Goal: Complete application form

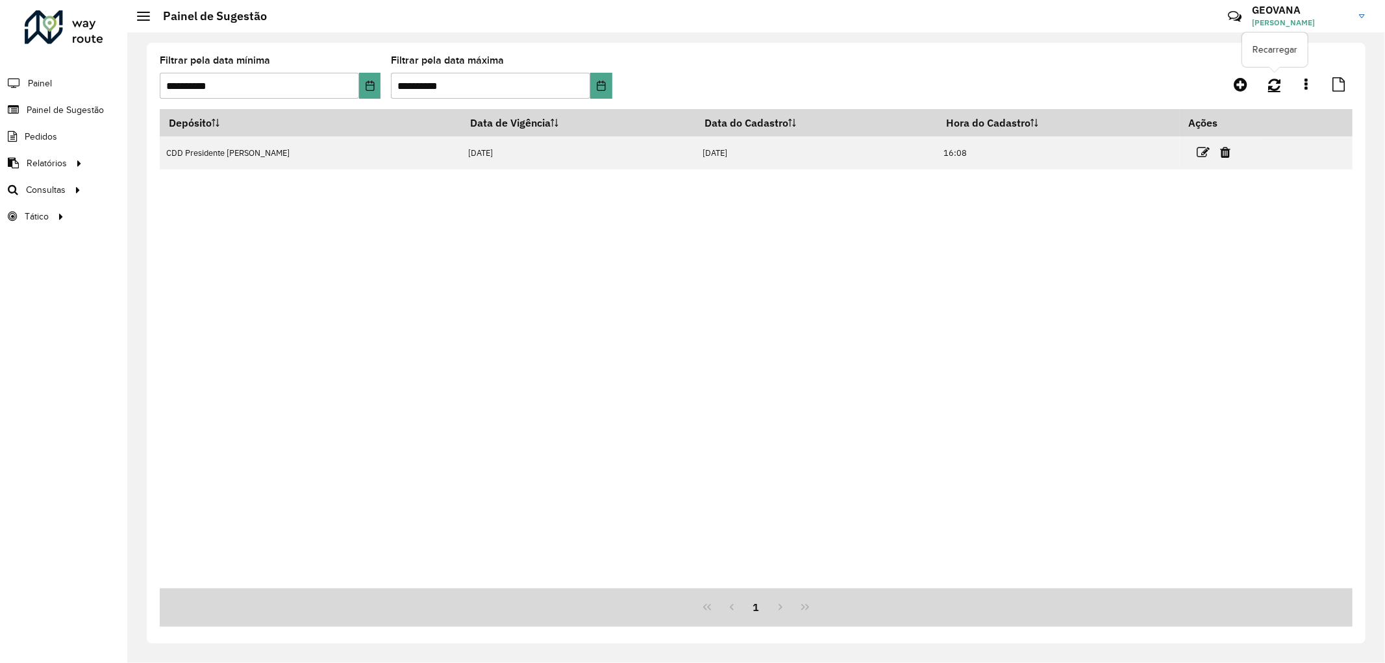
click at [1276, 80] on icon at bounding box center [1274, 84] width 12 height 14
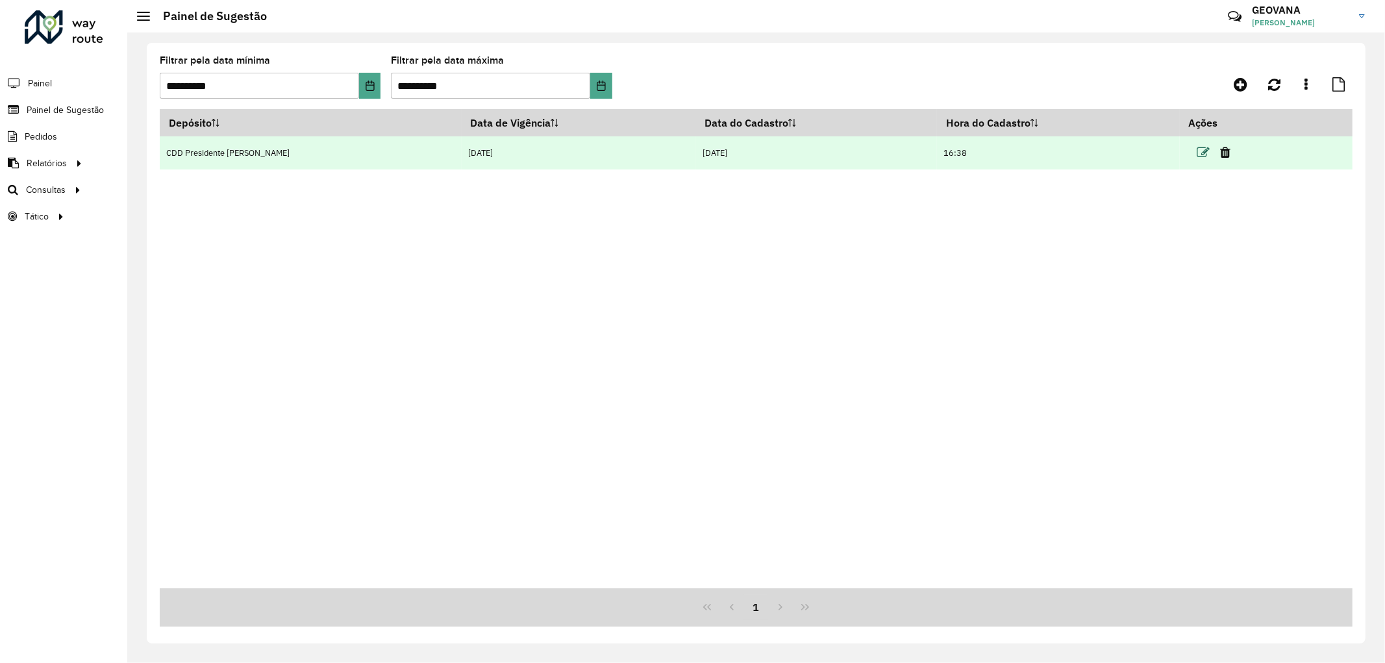
click at [1196, 154] on icon at bounding box center [1202, 152] width 13 height 13
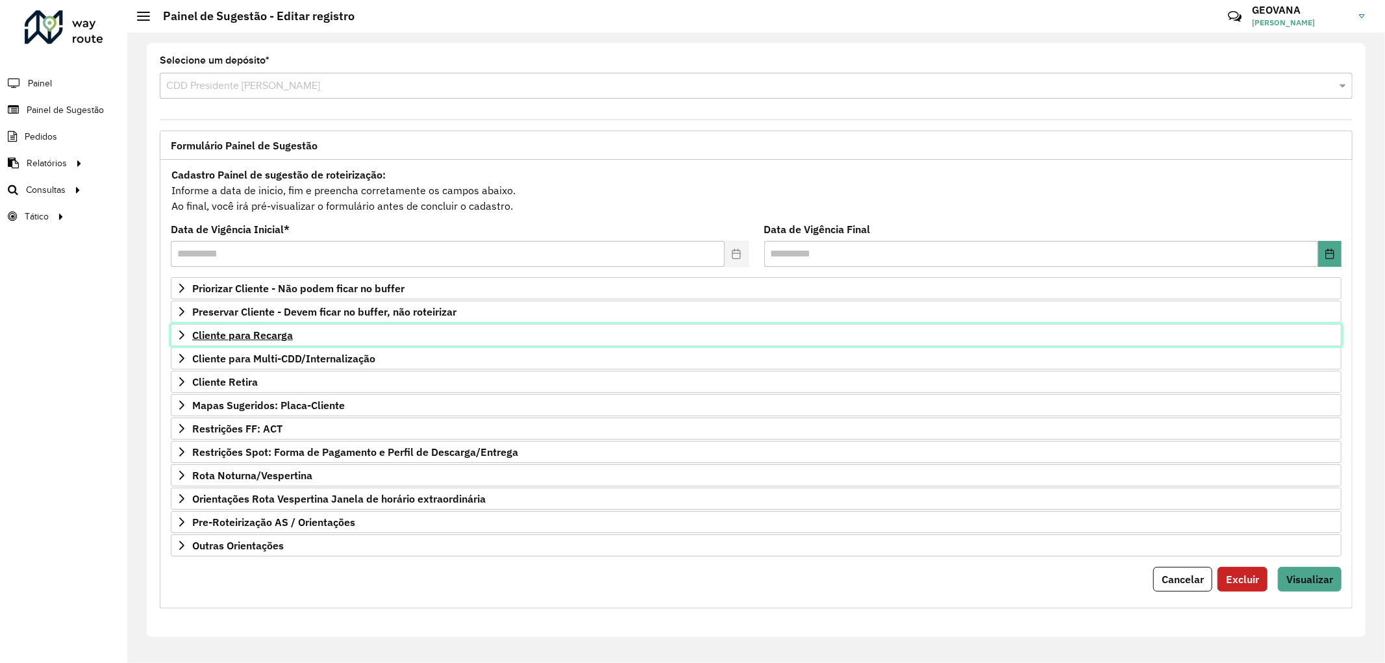
click at [267, 338] on span "Cliente para Recarga" at bounding box center [242, 335] width 101 height 10
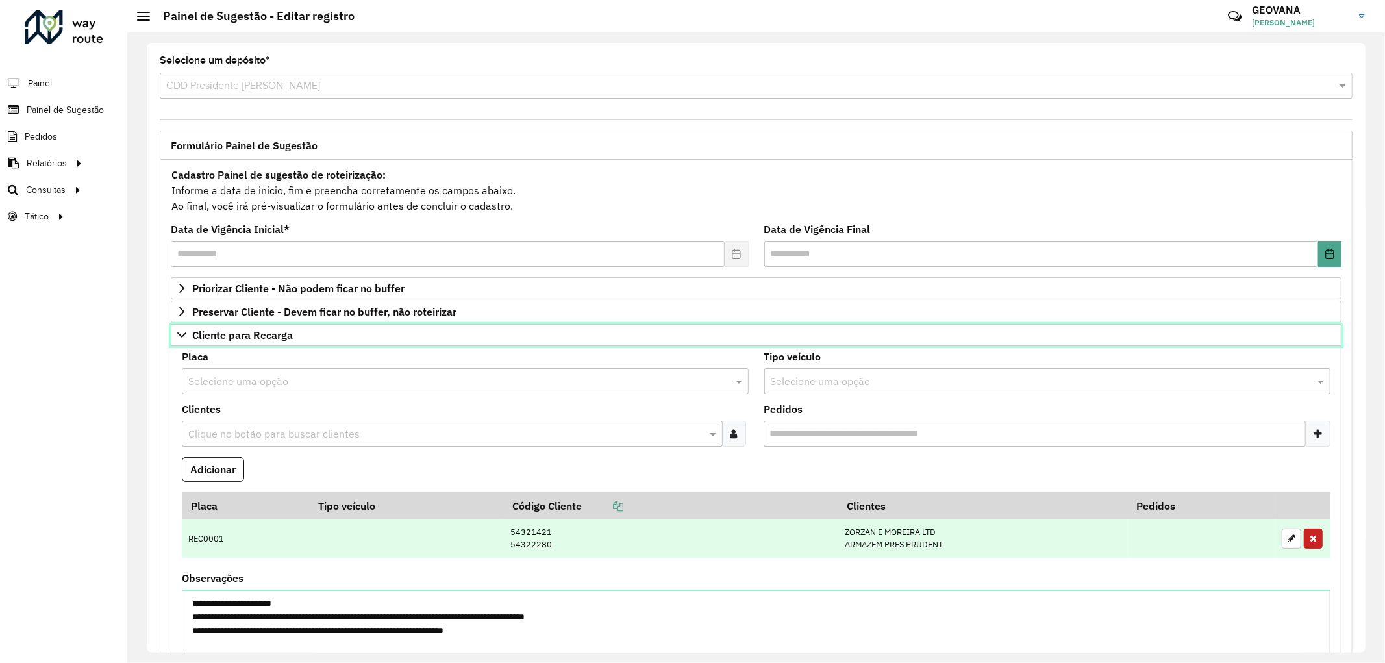
scroll to position [144, 0]
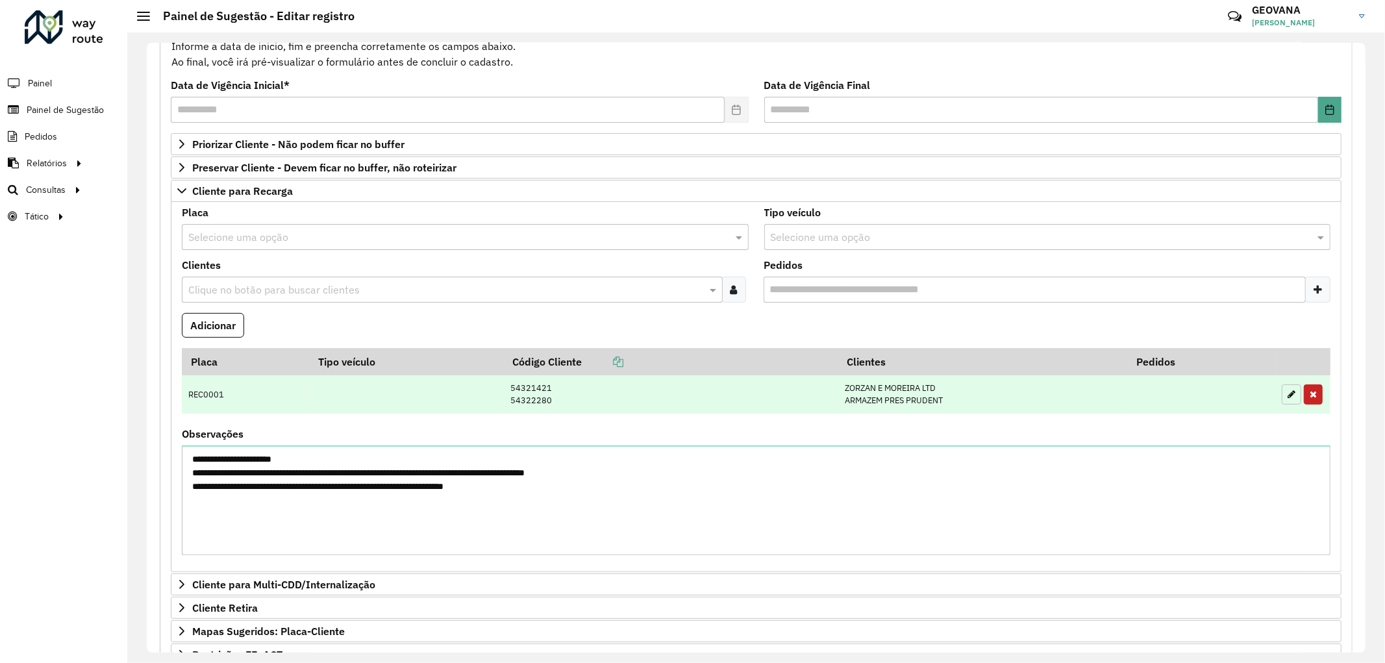
click at [1293, 397] on button "button" at bounding box center [1290, 394] width 19 height 20
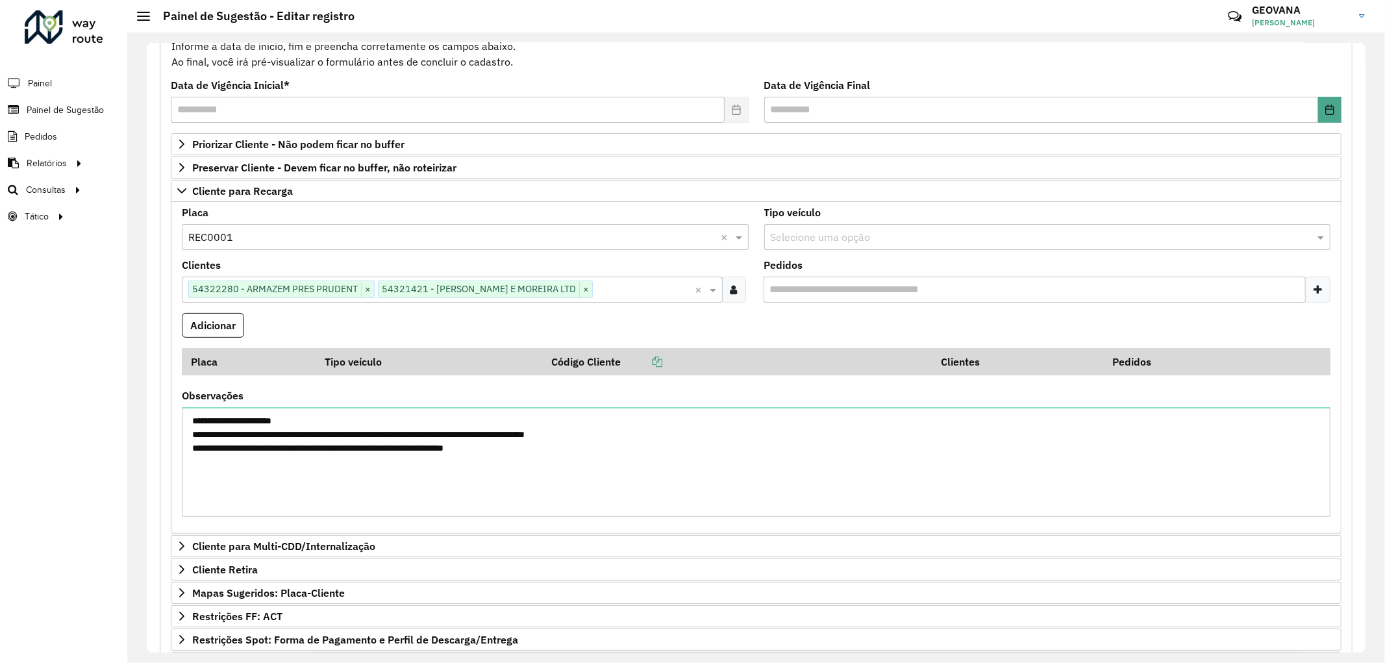
click at [601, 297] on input "text" at bounding box center [644, 290] width 103 height 16
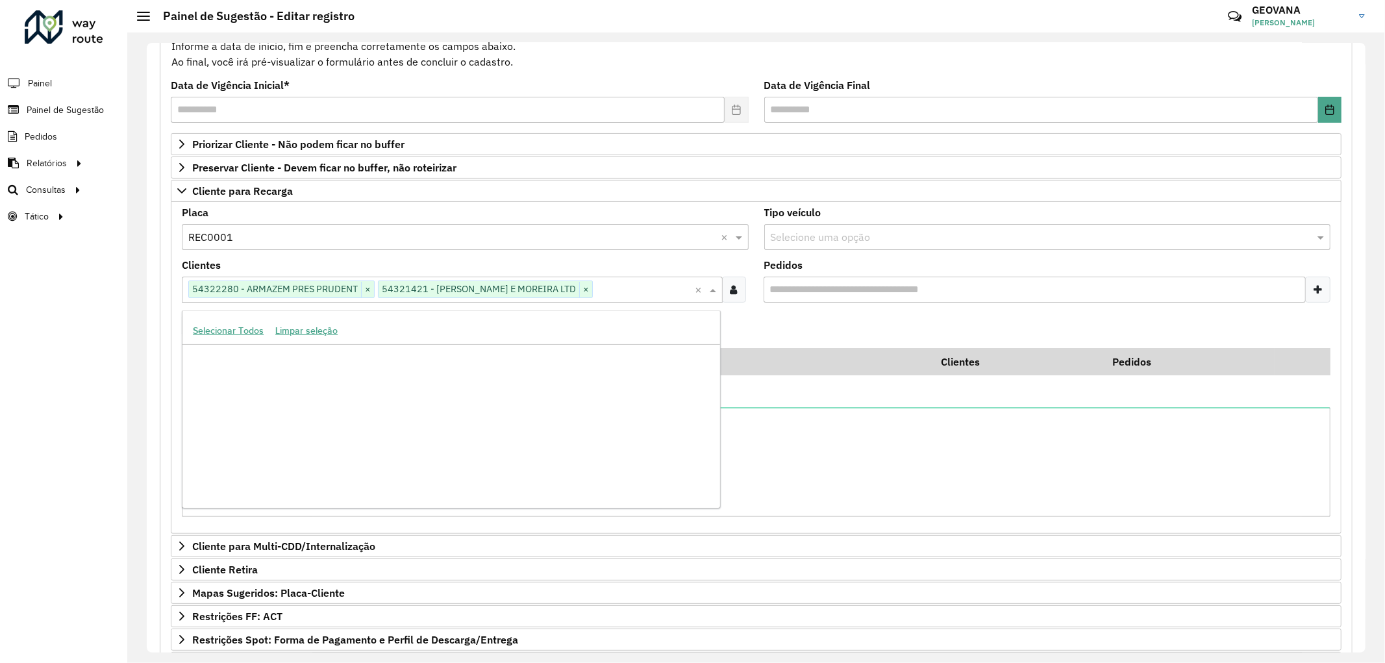
scroll to position [210053, 0]
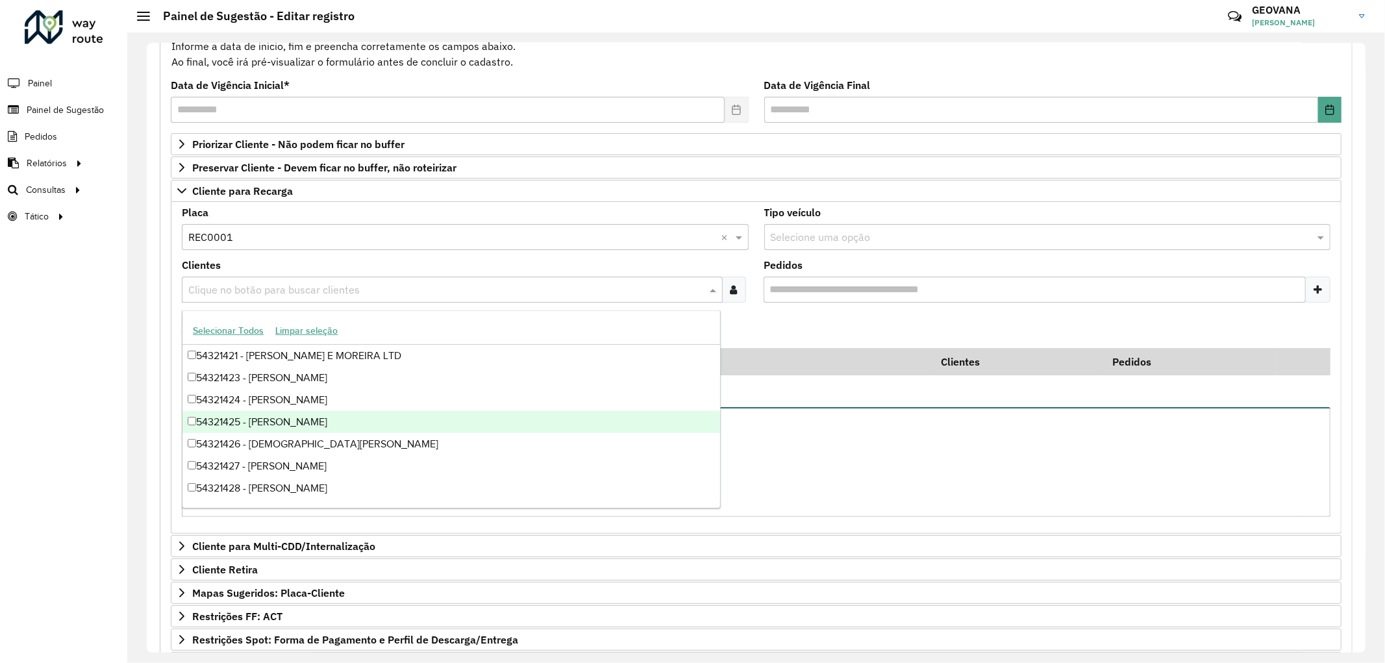
click at [780, 452] on textarea "**********" at bounding box center [756, 462] width 1148 height 110
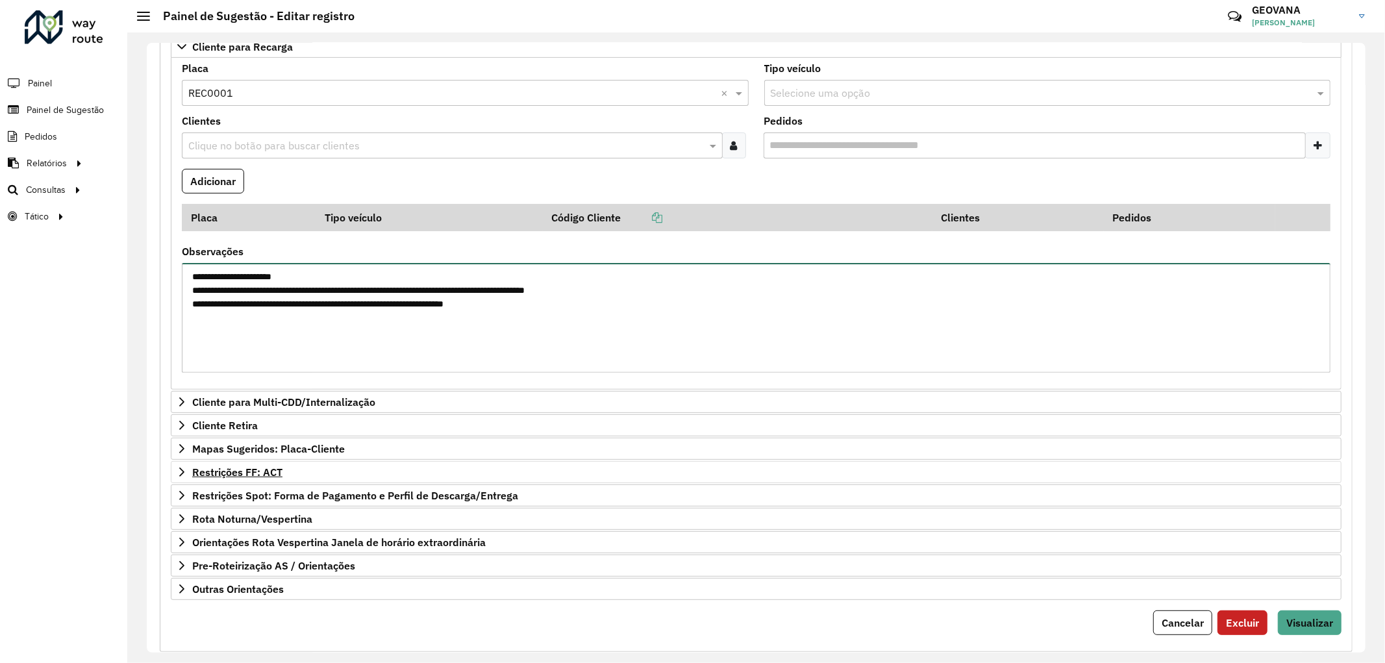
scroll to position [319, 0]
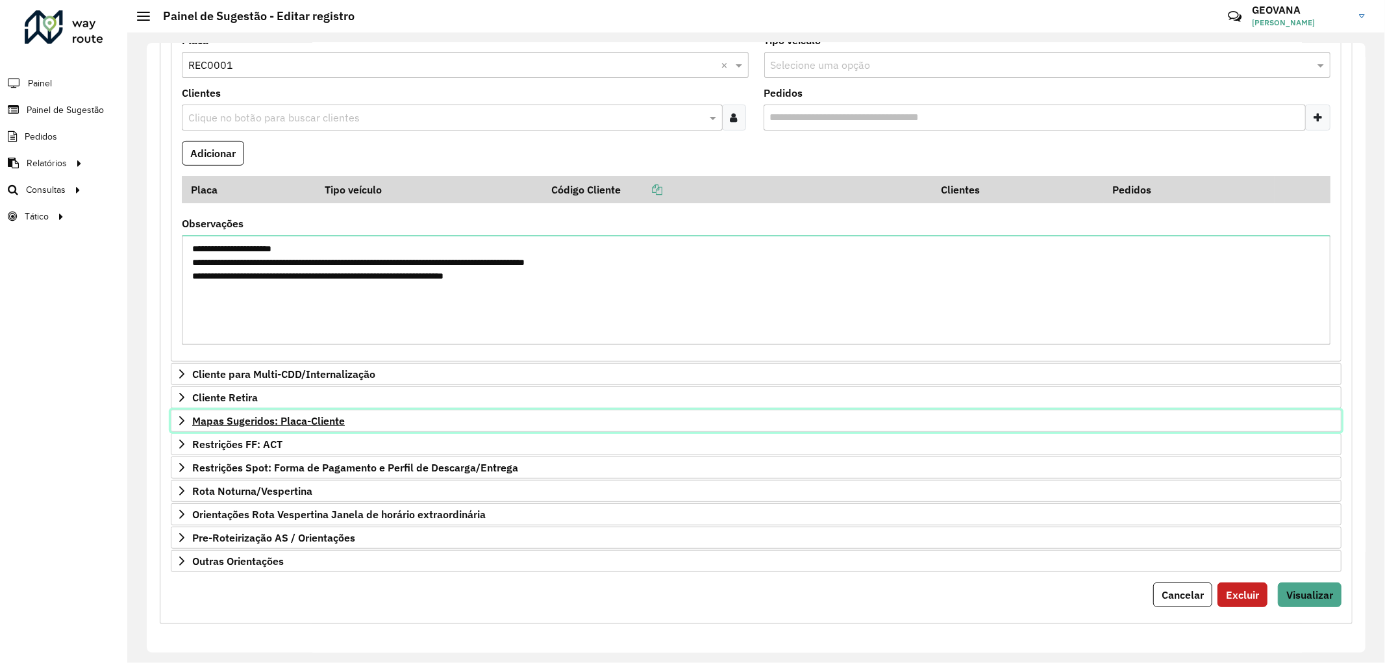
click at [309, 419] on span "Mapas Sugeridos: Placa-Cliente" at bounding box center [268, 420] width 153 height 10
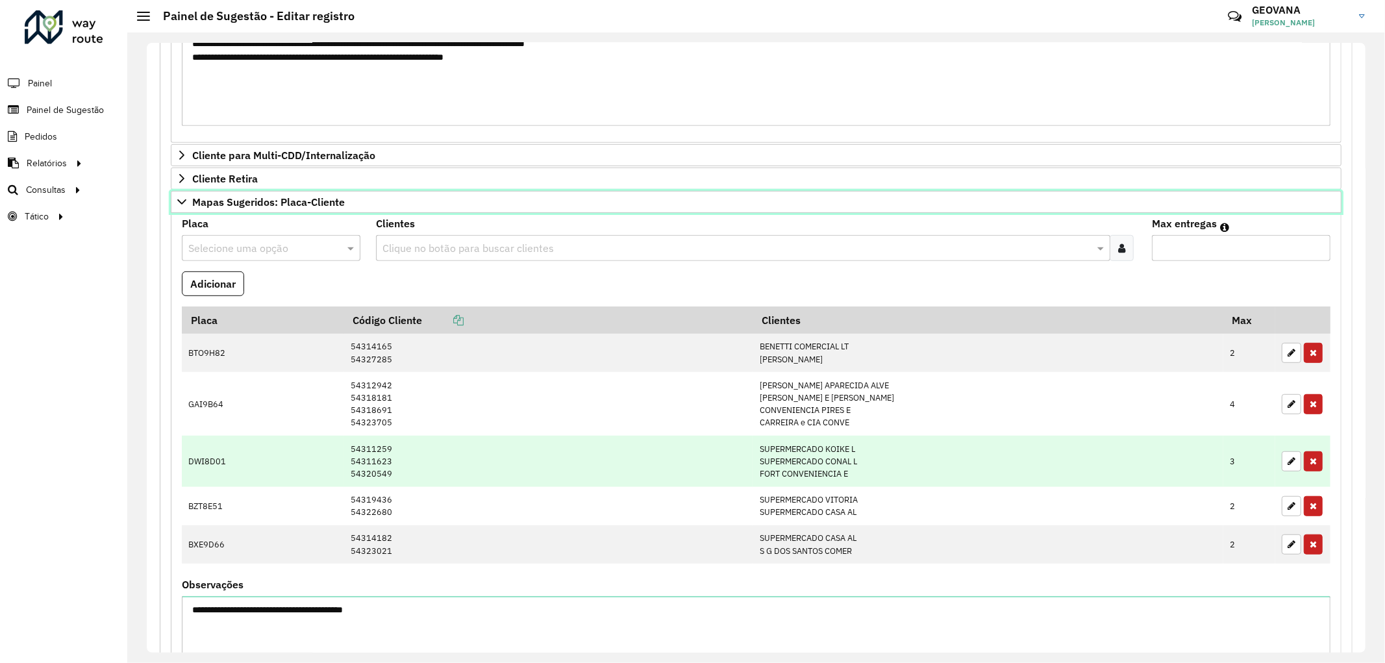
scroll to position [607, 0]
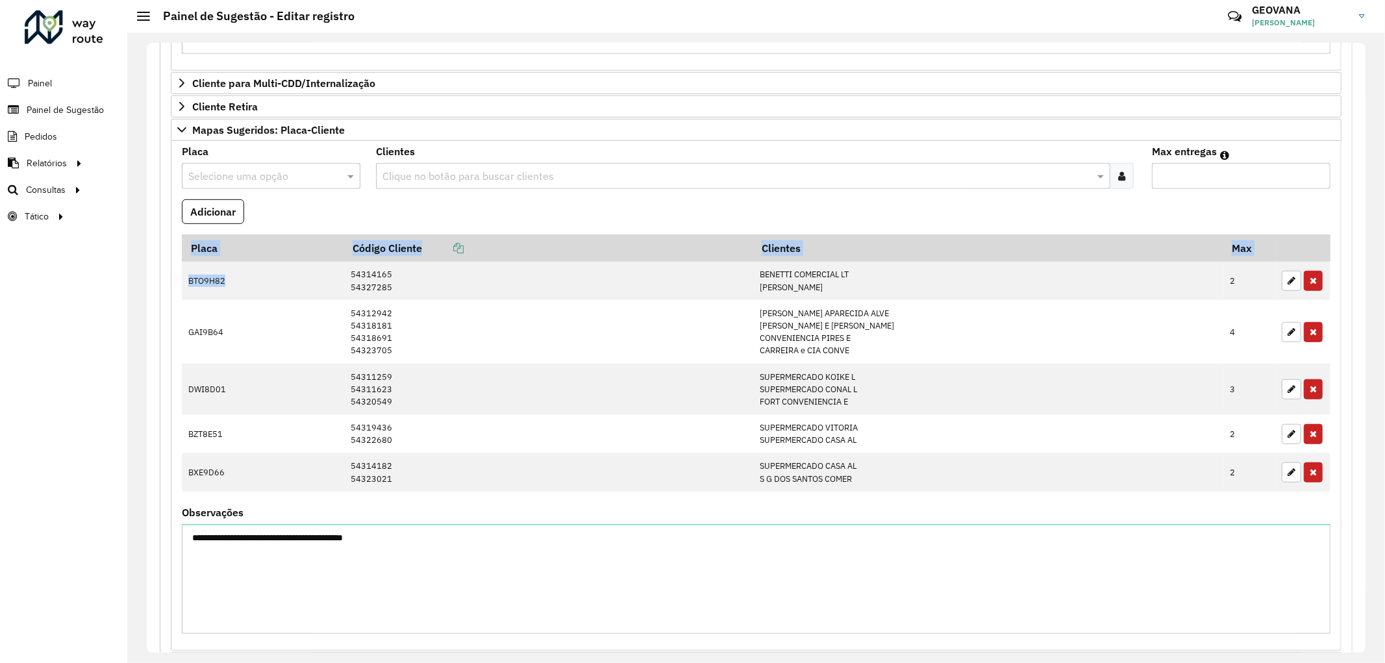
drag, startPoint x: 229, startPoint y: 286, endPoint x: 174, endPoint y: 288, distance: 55.2
click at [174, 288] on formly-field "Placa Código Cliente Clientes Max BTO9H82 54314165 54327285 BENETTI COMERCIAL L…" at bounding box center [756, 370] width 1164 height 273
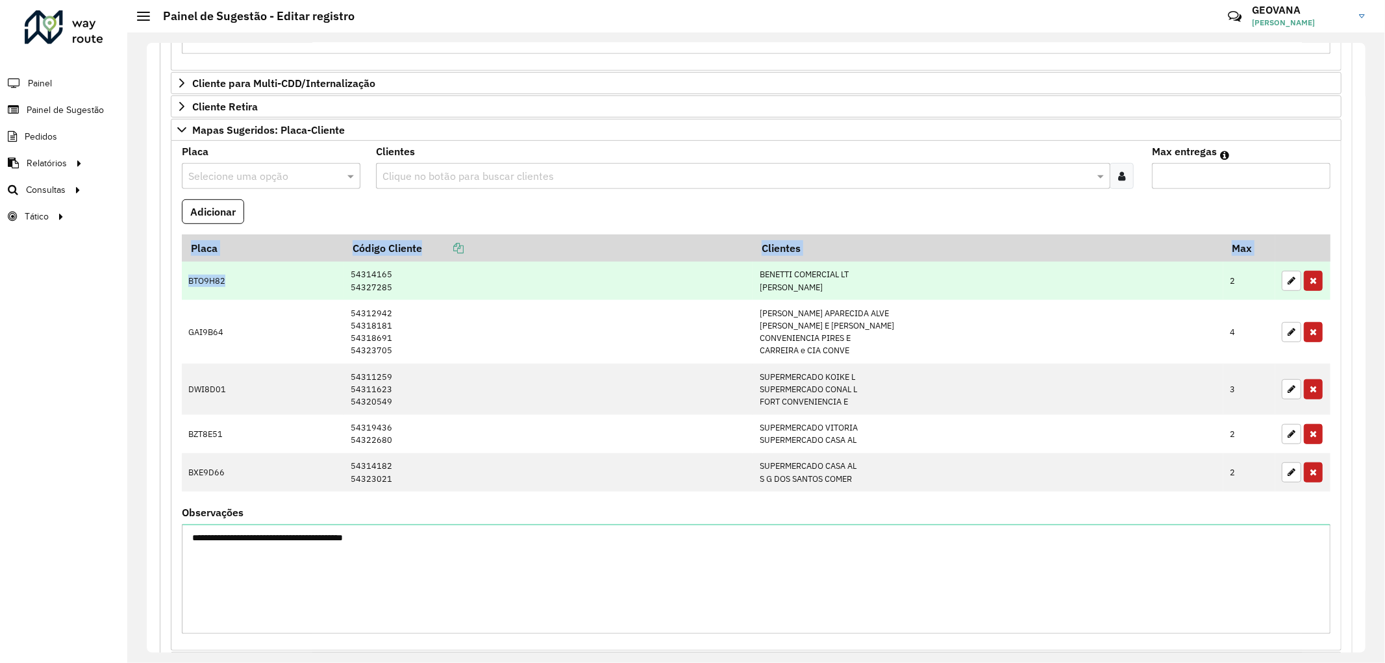
click at [204, 289] on td "BTO9H82" at bounding box center [263, 281] width 162 height 38
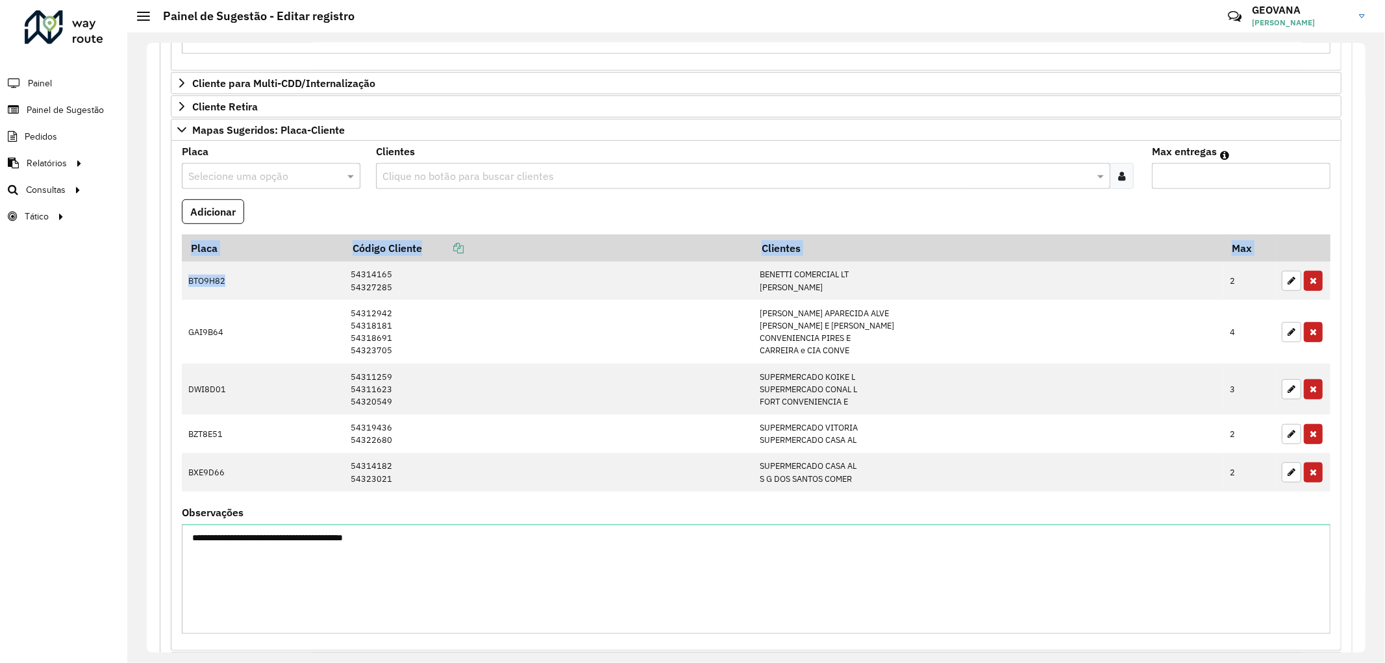
drag, startPoint x: 223, startPoint y: 280, endPoint x: 180, endPoint y: 281, distance: 43.5
click at [180, 281] on formly-field "Placa Código Cliente Clientes Max BTO9H82 54314165 54327285 BENETTI COMERCIAL L…" at bounding box center [756, 370] width 1164 height 273
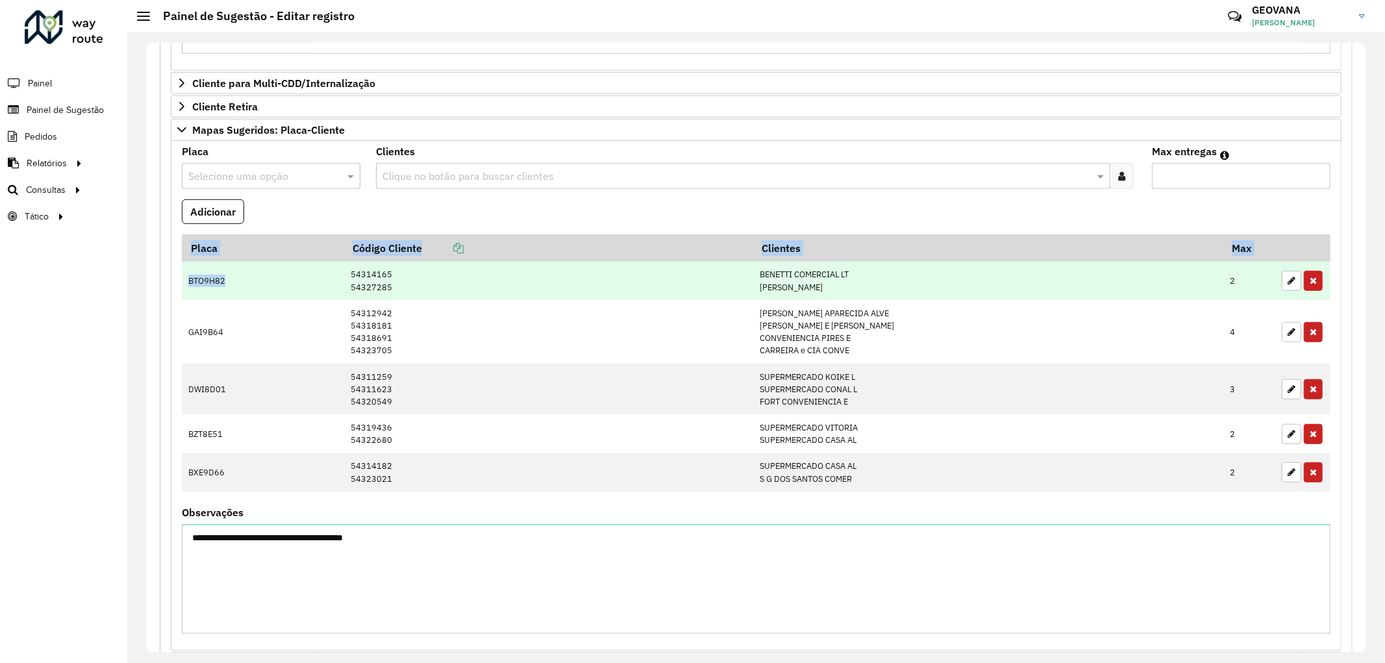
click at [204, 281] on td "BTO9H82" at bounding box center [263, 281] width 162 height 38
click at [189, 282] on td "BTO9H82" at bounding box center [263, 281] width 162 height 38
drag, startPoint x: 187, startPoint y: 283, endPoint x: 223, endPoint y: 283, distance: 36.3
click at [223, 283] on td "BTO9H82" at bounding box center [263, 281] width 162 height 38
copy td "BTO9H82"
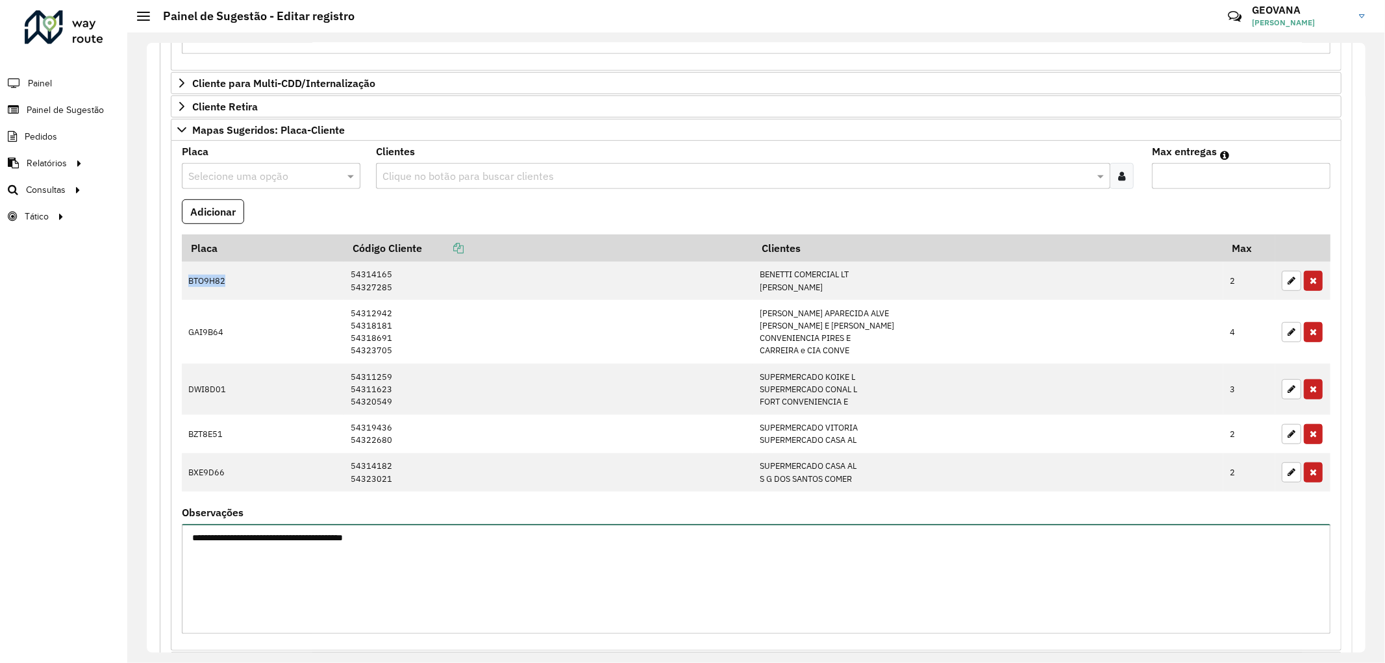
click at [388, 539] on textarea "**********" at bounding box center [756, 579] width 1148 height 110
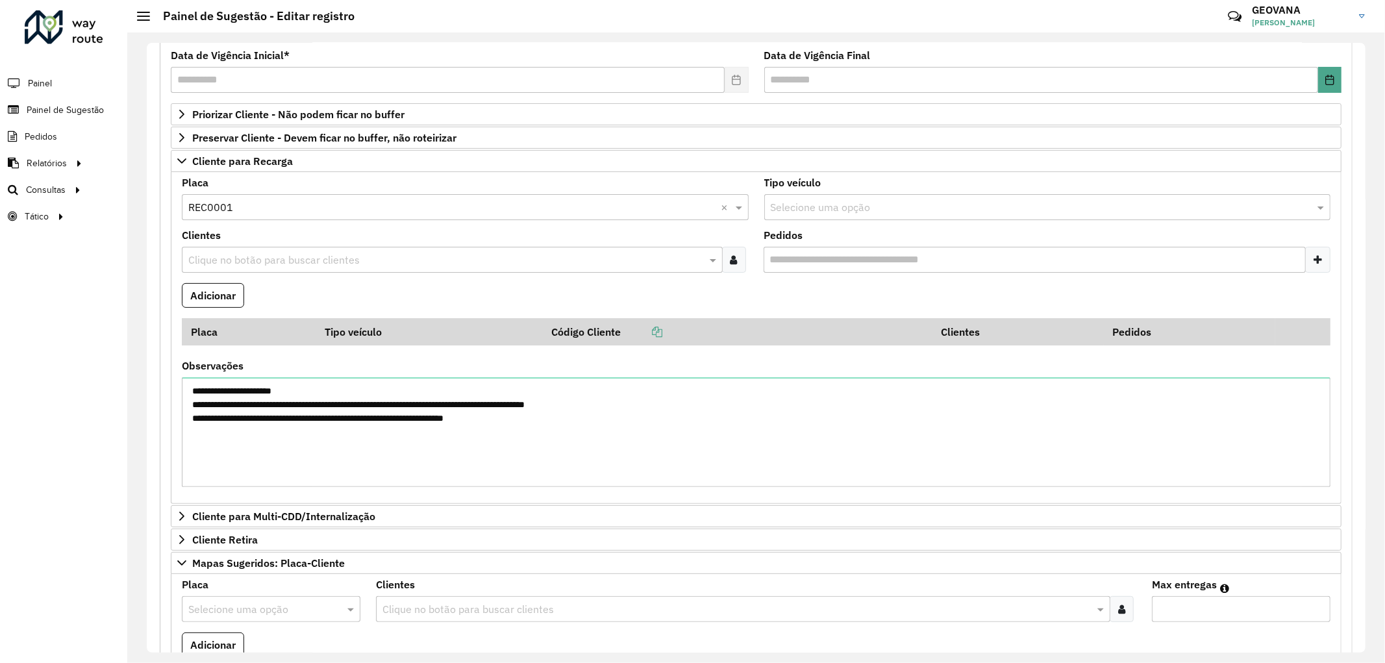
scroll to position [102, 0]
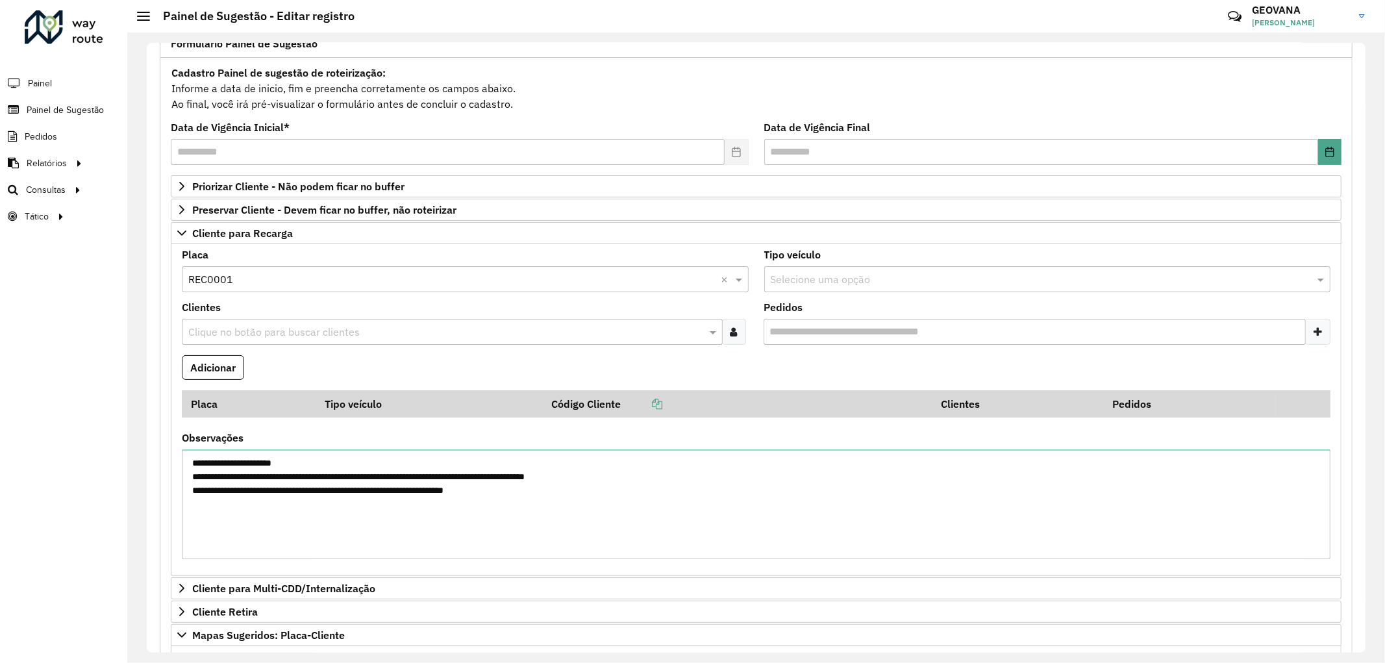
click at [347, 330] on input "text" at bounding box center [445, 333] width 521 height 16
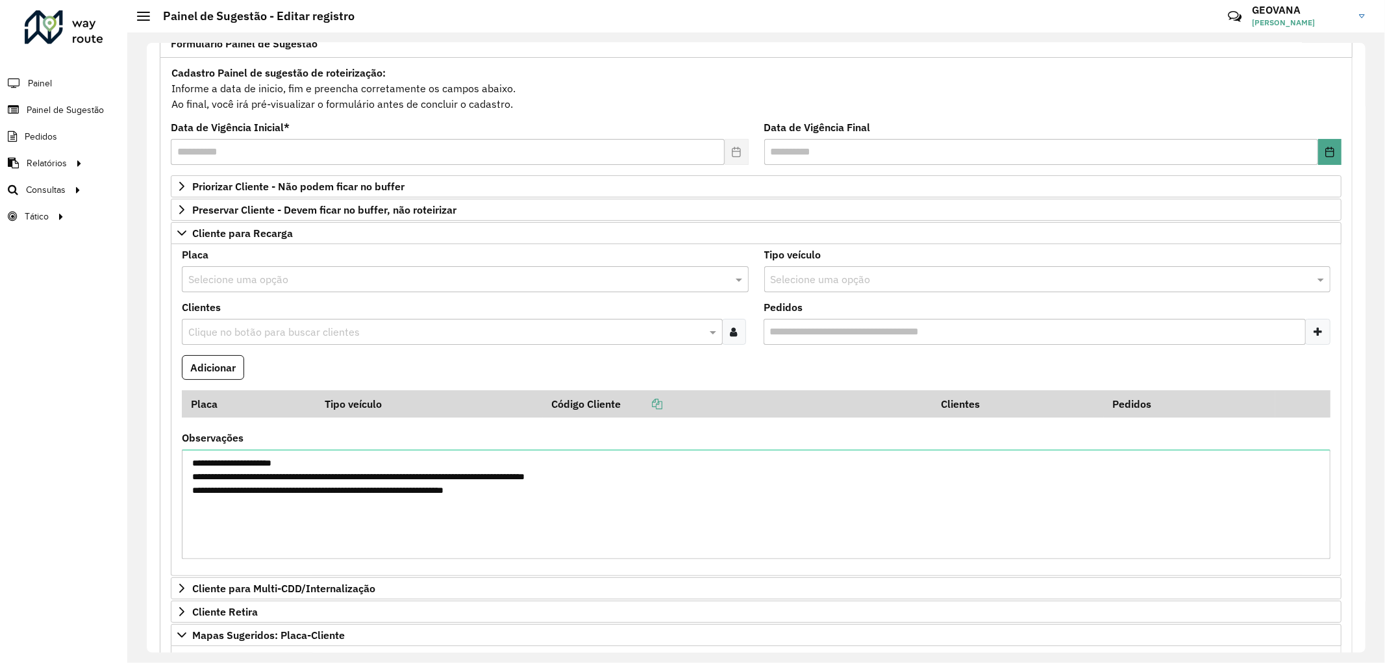
click at [116, 346] on div "Roteirizador AmbevTech Painel Painel de Sugestão Pedidos Relatórios Clientes Cl…" at bounding box center [63, 331] width 127 height 663
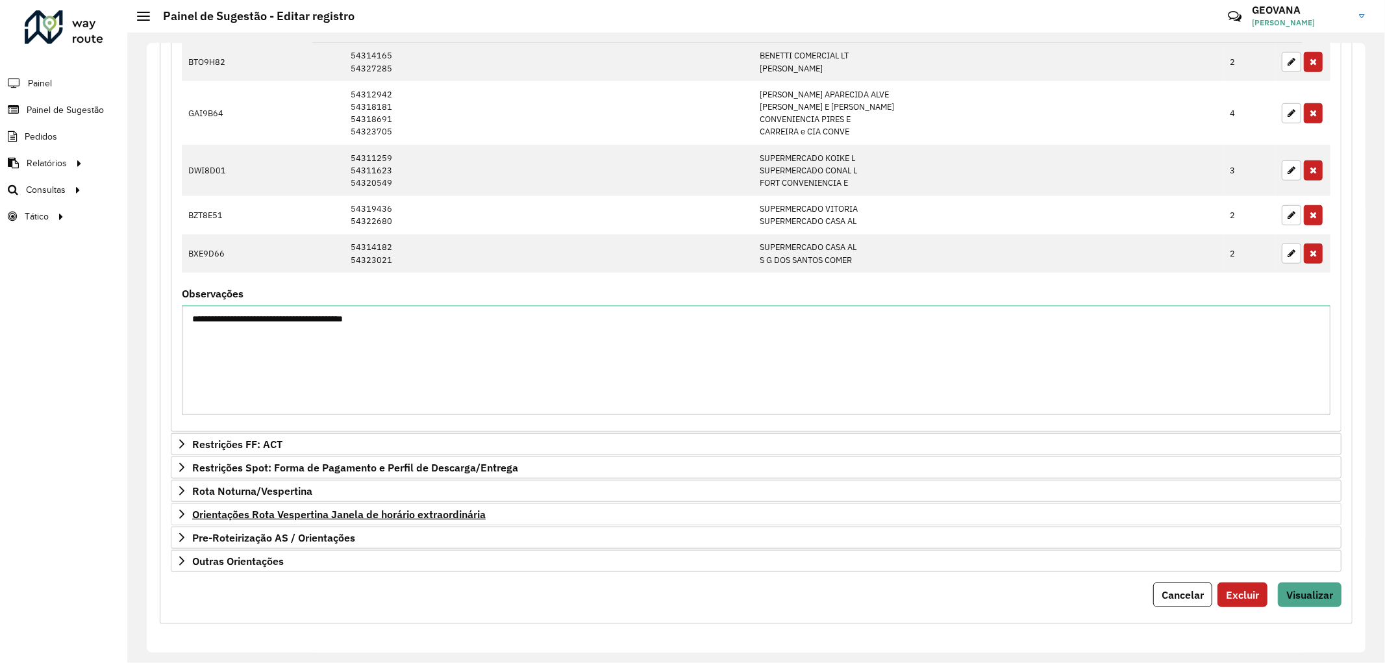
scroll to position [829, 0]
click at [1302, 596] on span "Visualizar" at bounding box center [1309, 594] width 47 height 13
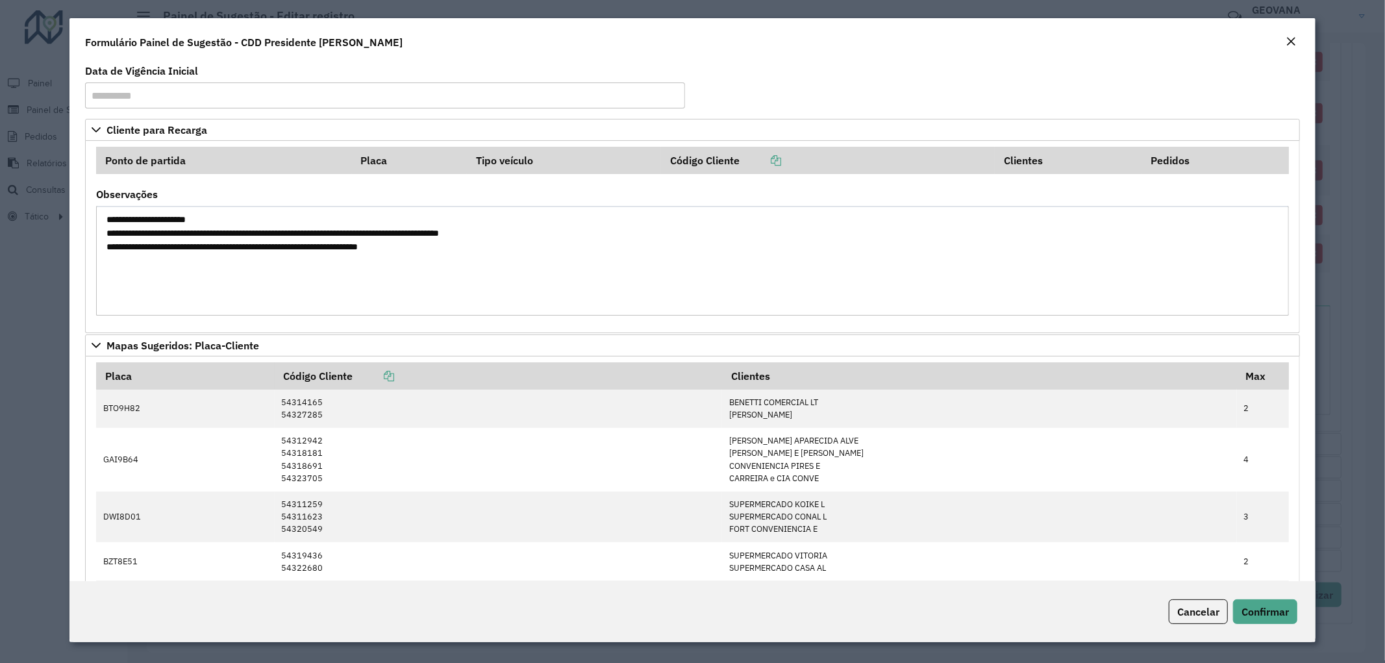
scroll to position [215, 0]
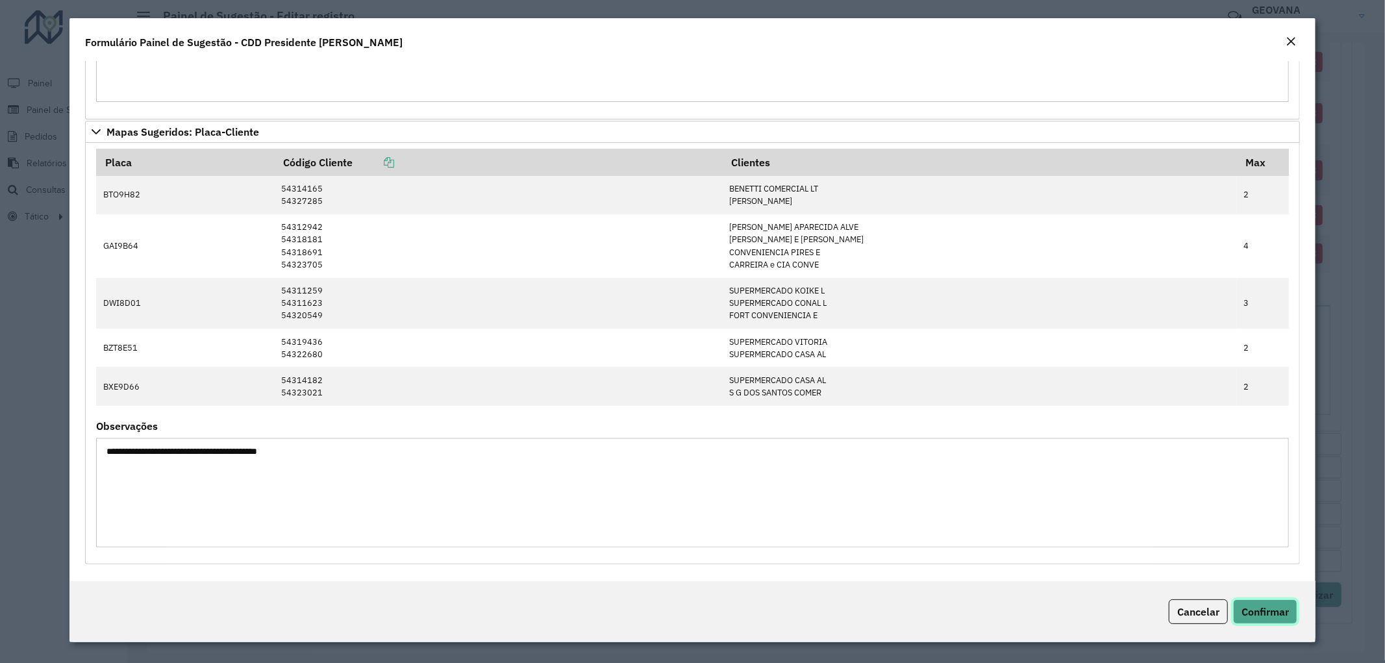
click at [1254, 617] on span "Confirmar" at bounding box center [1264, 611] width 47 height 13
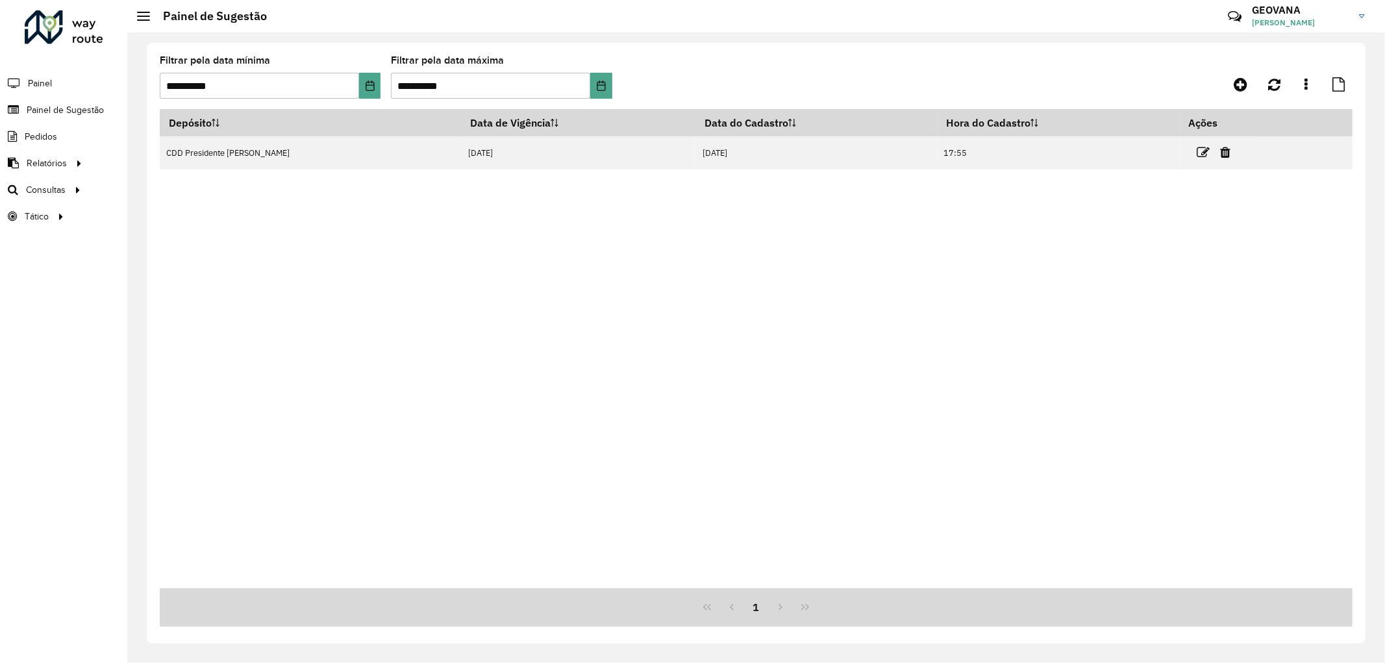
click at [991, 468] on div "Depósito Data de Vigência Data do Cadastro Hora do Cadastro Ações CDD President…" at bounding box center [756, 348] width 1192 height 479
